Goal: Task Accomplishment & Management: Manage account settings

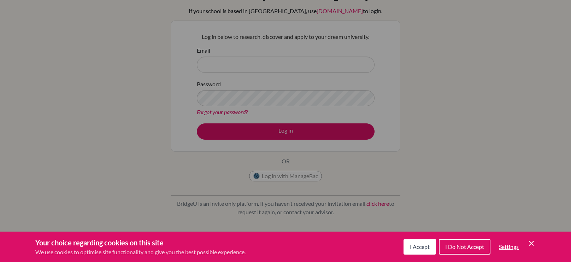
scroll to position [42, 0]
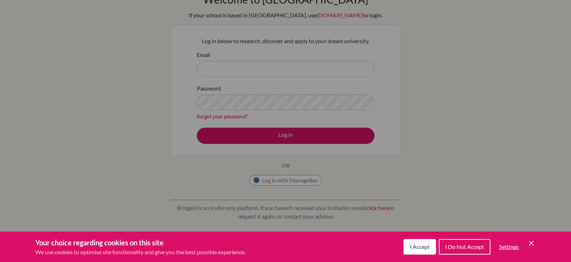
click at [416, 245] on span "I Accept" at bounding box center [420, 246] width 20 height 7
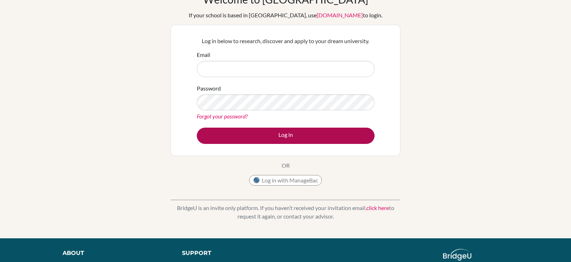
scroll to position [29, 0]
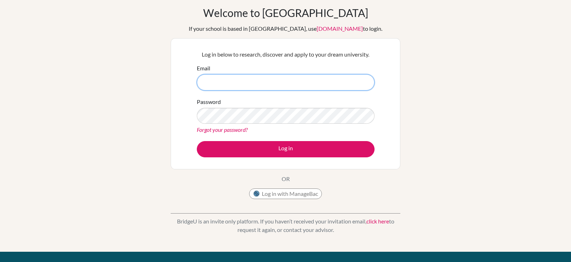
click at [268, 83] on input "Email" at bounding box center [286, 82] width 178 height 16
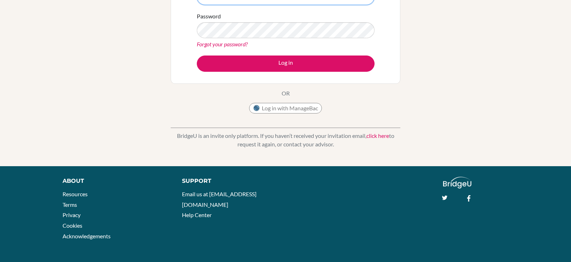
scroll to position [0, 0]
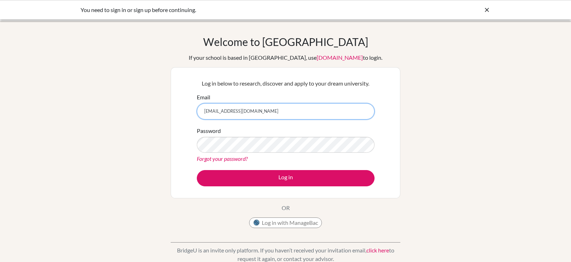
type input "Seleena.samir@summitschool.ae"
click at [231, 158] on link "Forgot your password?" at bounding box center [222, 158] width 51 height 7
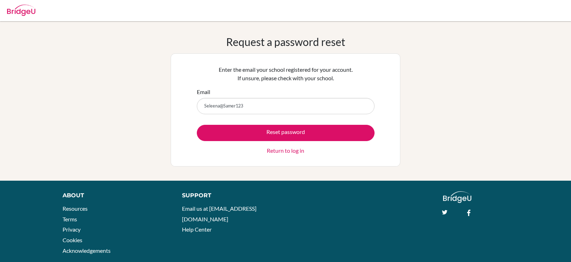
type input "Seleena@Samer123"
click at [197, 125] on button "Reset password" at bounding box center [286, 133] width 178 height 16
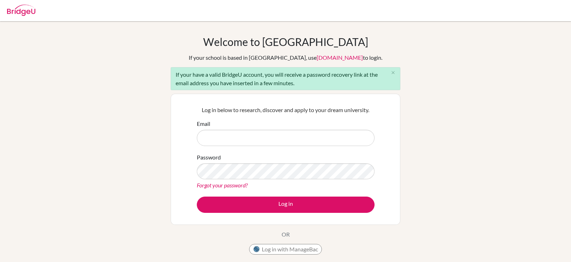
click at [247, 188] on link "Forgot your password?" at bounding box center [222, 185] width 51 height 7
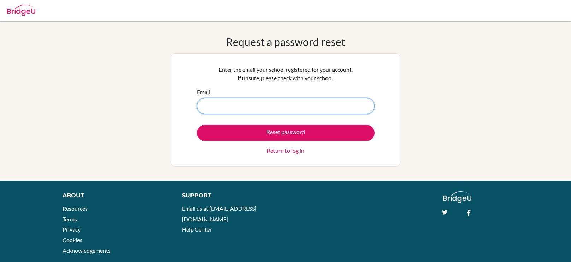
click at [211, 110] on input "Email" at bounding box center [286, 106] width 178 height 16
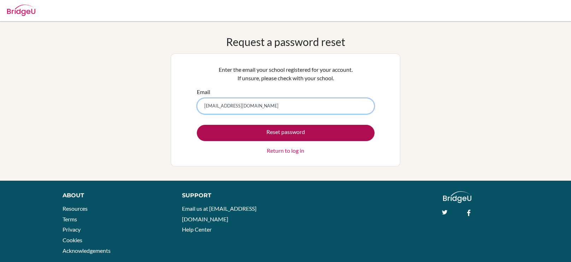
type input "Seleena.samir@summitschool.ae"
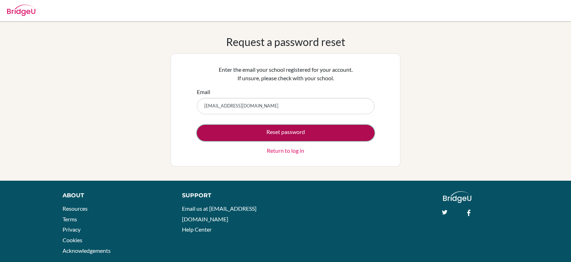
click at [240, 131] on button "Reset password" at bounding box center [286, 133] width 178 height 16
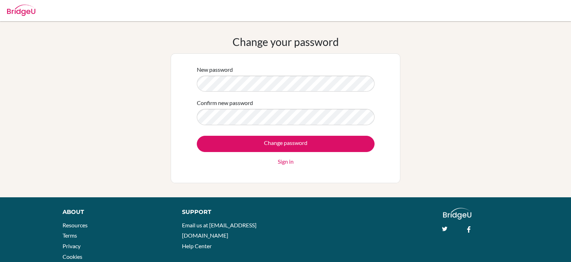
click at [295, 155] on div "Change password Sign in" at bounding box center [286, 151] width 178 height 30
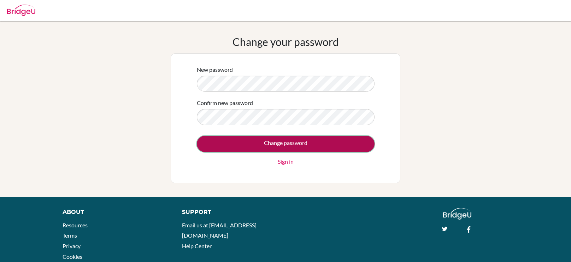
click at [287, 145] on input "Change password" at bounding box center [286, 144] width 178 height 16
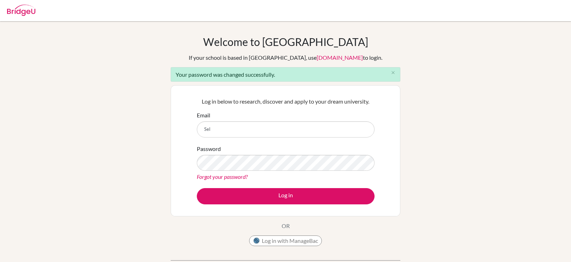
type input "Seleena.samir@summitschool.ae"
click at [307, 206] on div "Log in below to research, discover and apply to your dream university. Email Se…" at bounding box center [285, 151] width 187 height 116
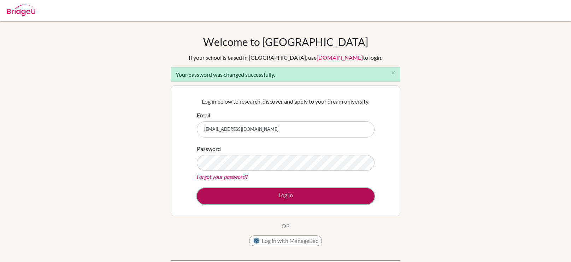
click at [303, 204] on button "Log in" at bounding box center [286, 196] width 178 height 16
